Goal: Complete application form: Complete application form

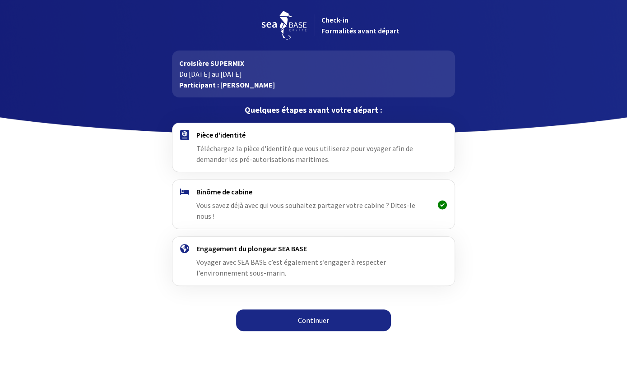
click at [332, 322] on div "Continuer" at bounding box center [314, 326] width 510 height 22
click at [329, 309] on link "Continuer" at bounding box center [313, 320] width 155 height 22
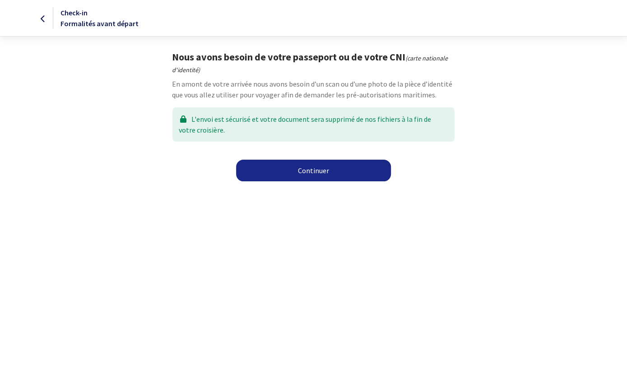
click at [308, 172] on link "Continuer" at bounding box center [313, 171] width 155 height 22
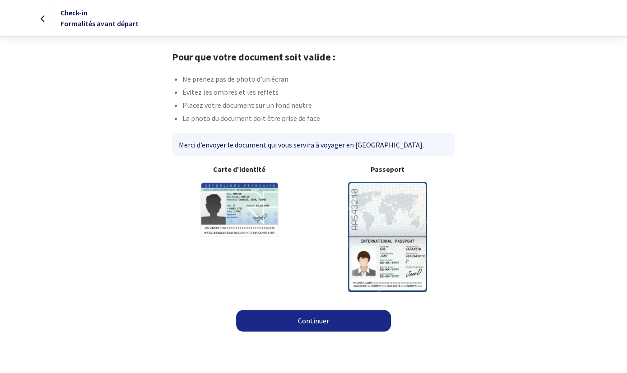
click at [381, 220] on img at bounding box center [387, 237] width 79 height 110
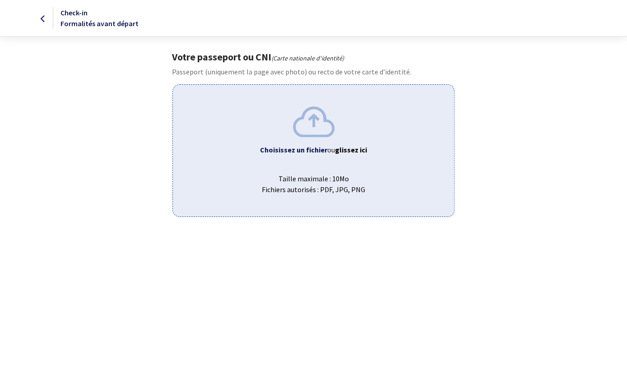
click at [307, 140] on div "Choisissez un fichier ou glissez ici Taille maximale : 10Mo Fichiers autorisés …" at bounding box center [313, 150] width 282 height 132
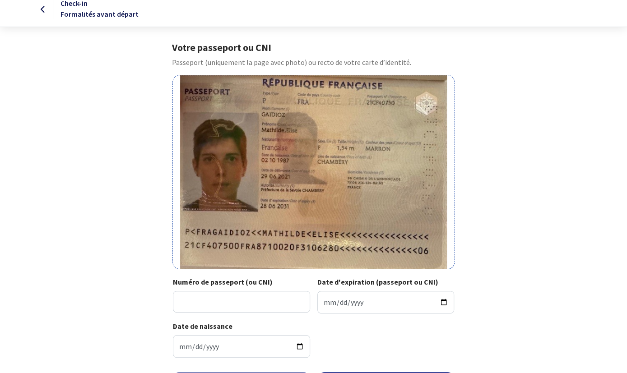
scroll to position [10, 0]
click at [362, 113] on img at bounding box center [313, 172] width 267 height 194
click at [416, 140] on div at bounding box center [313, 171] width 282 height 194
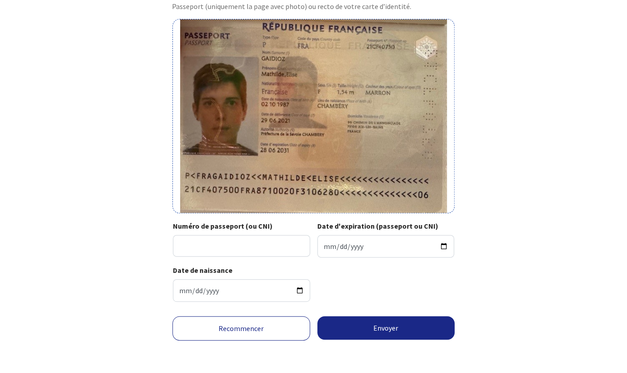
click at [248, 331] on link "Recommencer" at bounding box center [241, 328] width 138 height 24
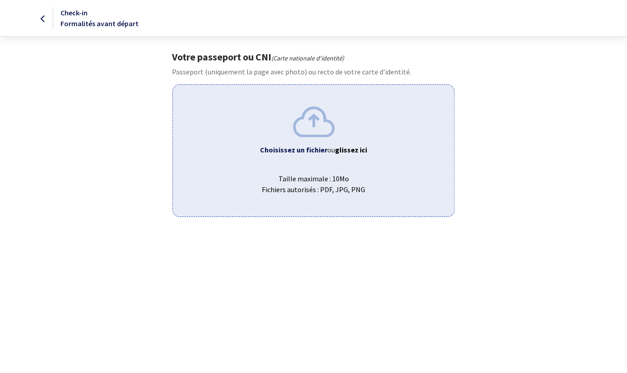
click at [309, 139] on div "Choisissez un fichier ou glissez ici Taille maximale : 10Mo Fichiers autorisés …" at bounding box center [313, 150] width 282 height 132
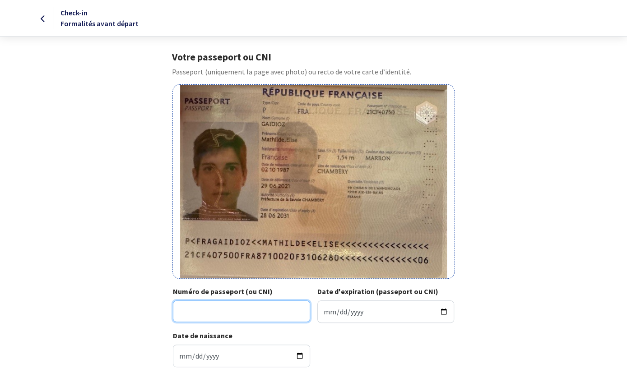
click at [266, 310] on input "Numéro de passeport (ou CNI)" at bounding box center [241, 311] width 137 height 22
type input "21CF40750"
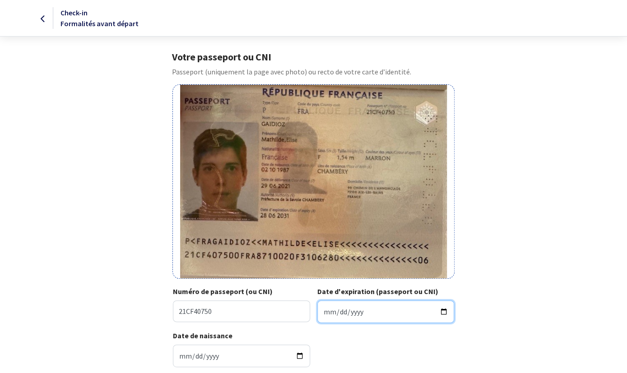
click at [325, 309] on input "Date d'expiration (passeport ou CNI)" at bounding box center [385, 311] width 137 height 23
type input "2031-06-28"
click at [341, 350] on div "Date de naissance 1987-10-02" at bounding box center [313, 352] width 281 height 44
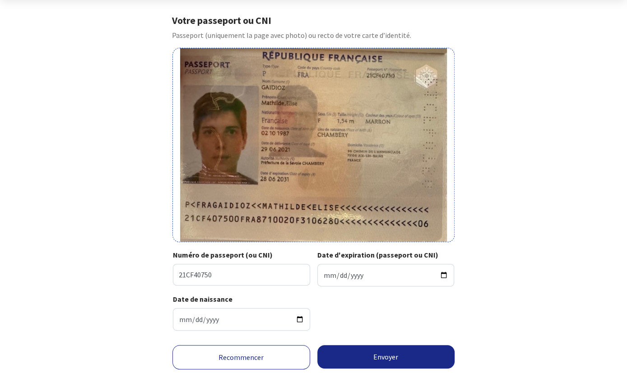
scroll to position [62, 0]
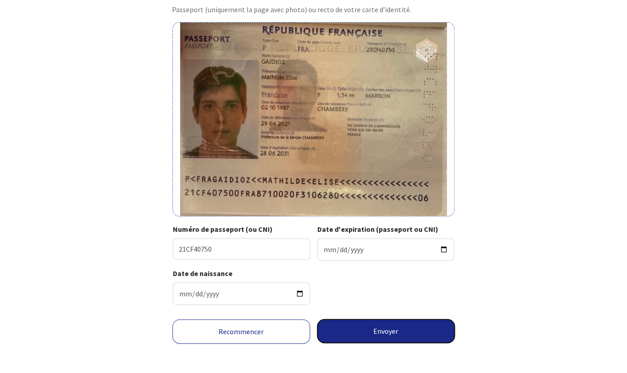
click at [384, 326] on button "Envoyer" at bounding box center [386, 330] width 138 height 23
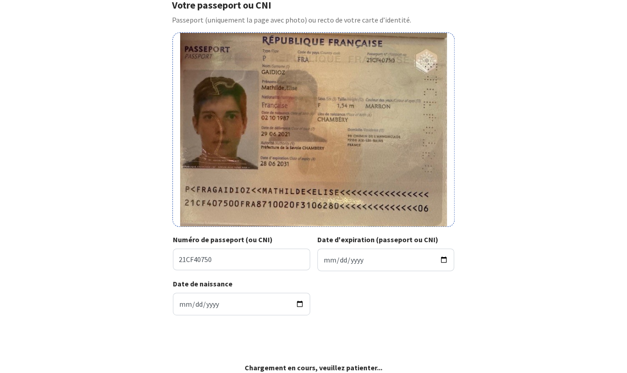
scroll to position [49, 0]
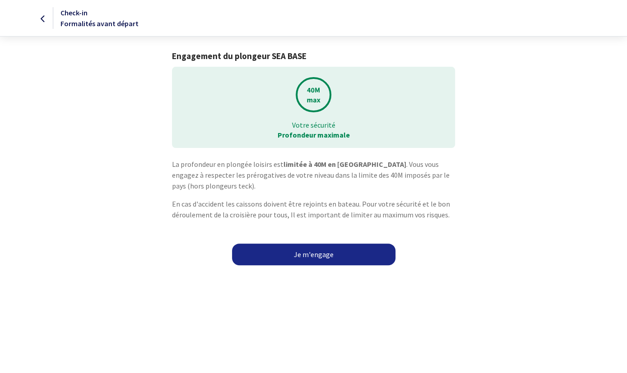
click at [323, 259] on link "Je m'engage" at bounding box center [313, 255] width 163 height 22
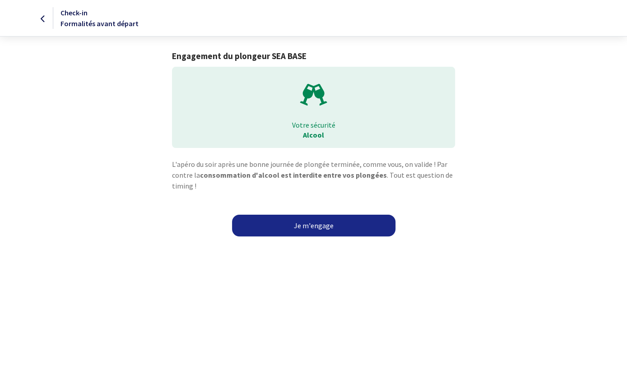
click at [304, 226] on link "Je m'engage" at bounding box center [313, 226] width 163 height 22
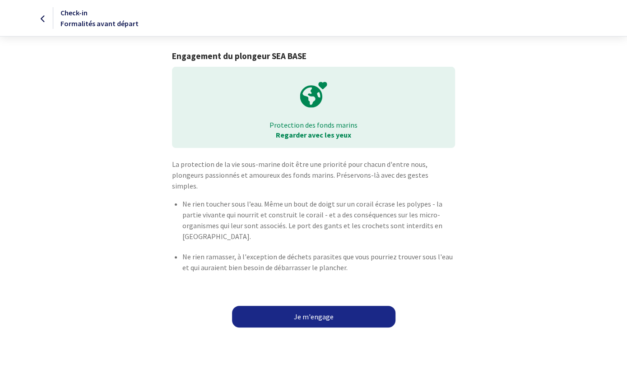
click at [318, 306] on link "Je m'engage" at bounding box center [313, 317] width 163 height 22
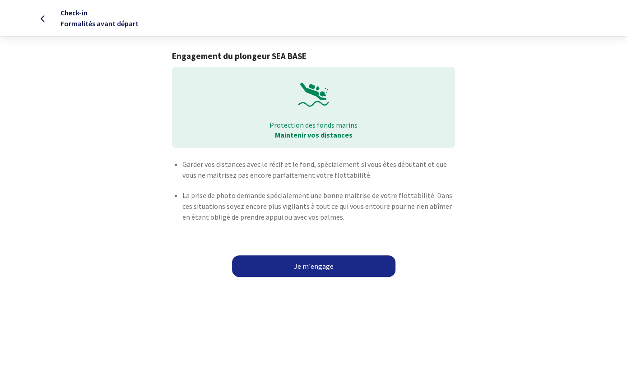
click at [305, 263] on link "Je m'engage" at bounding box center [313, 266] width 163 height 22
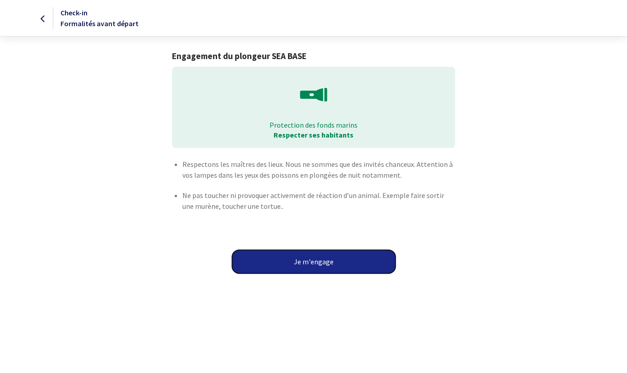
click at [306, 258] on button "Je m'engage" at bounding box center [313, 261] width 163 height 23
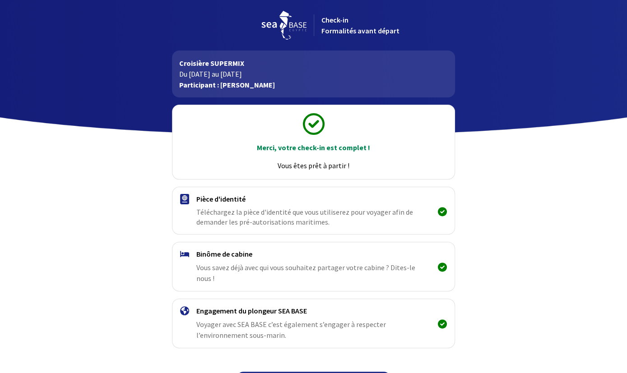
scroll to position [14, 0]
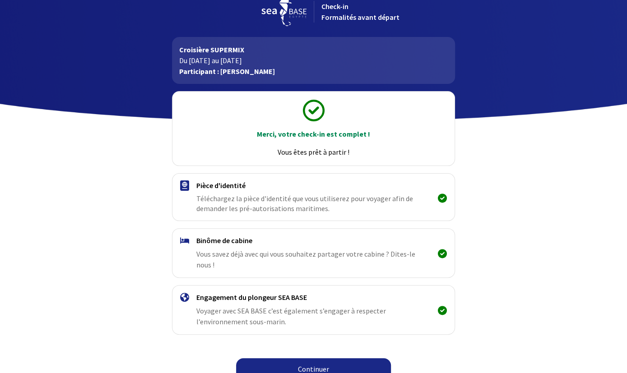
click at [309, 358] on link "Continuer" at bounding box center [313, 369] width 155 height 22
